Goal: Information Seeking & Learning: Learn about a topic

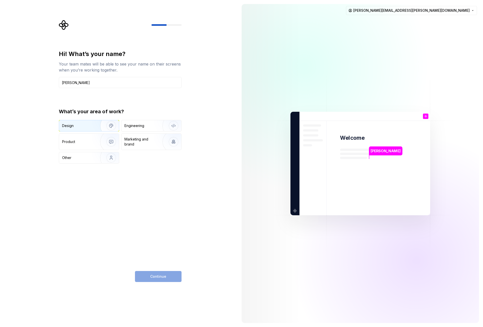
type input "[PERSON_NAME]"
click at [83, 130] on div "Design" at bounding box center [89, 125] width 60 height 11
click at [149, 275] on button "Continue" at bounding box center [158, 276] width 47 height 11
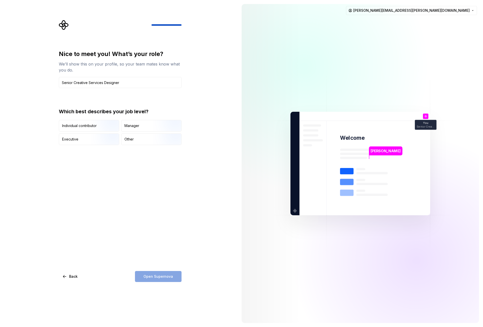
type input "Senior Creative Services Designer"
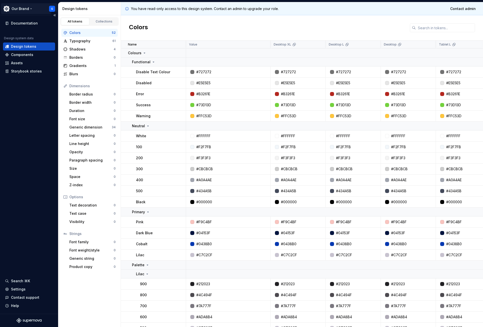
click at [21, 8] on html "Our Brand G Documentation Design system data Design tokens Components Assets St…" at bounding box center [241, 163] width 483 height 327
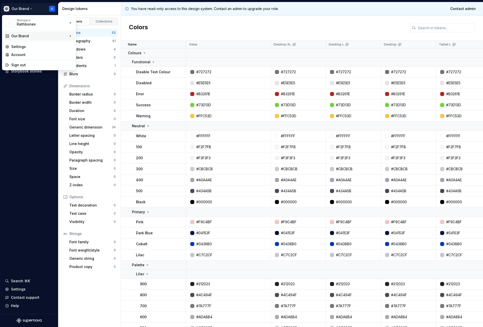
click at [27, 34] on div "Our Brand" at bounding box center [39, 36] width 57 height 5
click at [83, 35] on div "Our Brand" at bounding box center [97, 37] width 43 height 8
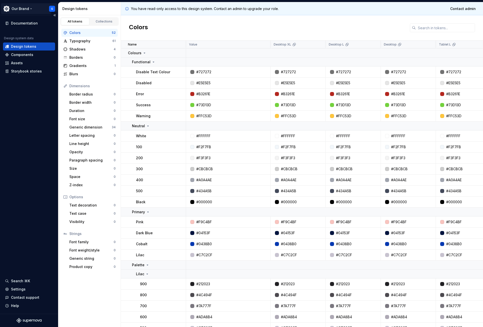
click at [17, 6] on html "Our Brand G Documentation Design system data Design tokens Components Assets St…" at bounding box center [241, 163] width 483 height 327
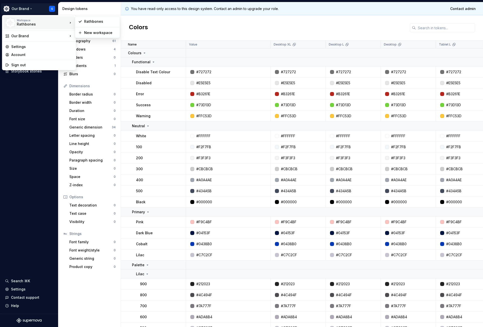
click at [33, 25] on div "Rathbones" at bounding box center [38, 24] width 43 height 5
click at [97, 21] on div "Rathbones" at bounding box center [100, 21] width 33 height 5
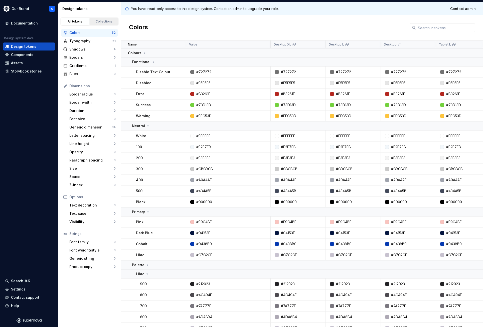
click at [102, 23] on div "Collections" at bounding box center [104, 22] width 25 height 4
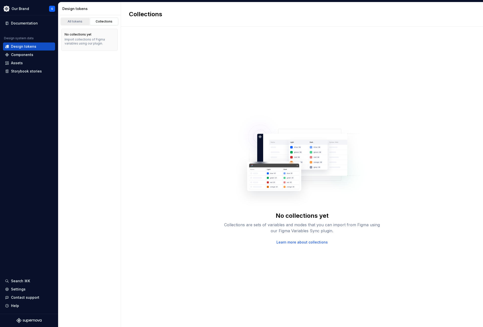
click at [76, 24] on link "All tokens" at bounding box center [75, 22] width 29 height 8
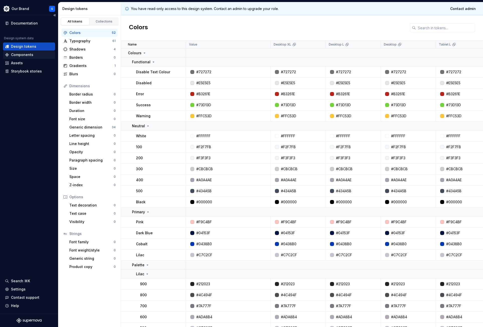
click at [27, 57] on div "Components" at bounding box center [22, 54] width 22 height 5
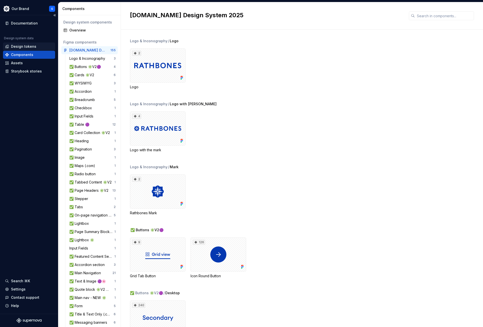
click at [25, 47] on div "Design tokens" at bounding box center [23, 46] width 25 height 5
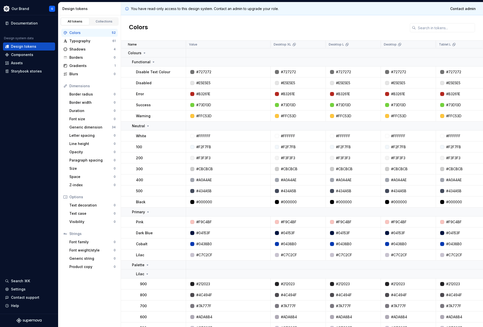
click at [206, 222] on div "#F9C4BF" at bounding box center [204, 222] width 16 height 5
click at [288, 221] on div "#F9C4BF" at bounding box center [289, 222] width 16 height 5
drag, startPoint x: 297, startPoint y: 224, endPoint x: 301, endPoint y: 224, distance: 4.5
click at [301, 224] on div "#F9C4BF" at bounding box center [299, 222] width 51 height 5
drag, startPoint x: 294, startPoint y: 222, endPoint x: 280, endPoint y: 224, distance: 14.2
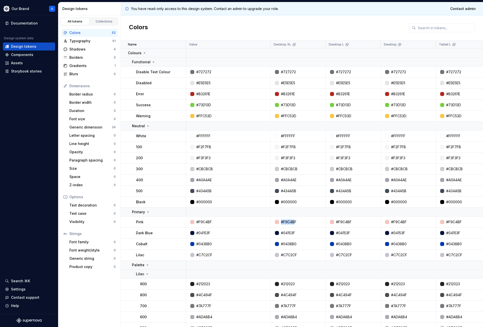
click at [280, 224] on div "#F9C4BF" at bounding box center [299, 222] width 51 height 5
drag, startPoint x: 280, startPoint y: 224, endPoint x: 287, endPoint y: 224, distance: 6.5
click at [287, 224] on div "#F9C4BF" at bounding box center [289, 222] width 16 height 5
click at [289, 219] on td "#F9C4BF" at bounding box center [298, 222] width 55 height 11
click at [288, 222] on div "#F9C4BF" at bounding box center [289, 222] width 16 height 5
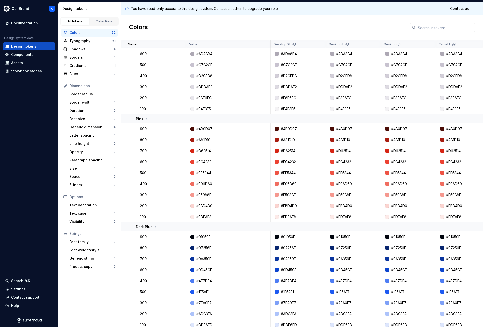
scroll to position [325, 0]
